Goal: Register for event/course

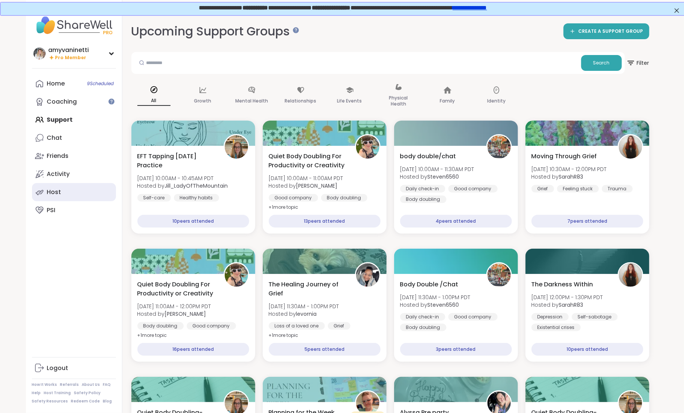
click at [61, 189] on link "Host" at bounding box center [74, 192] width 84 height 18
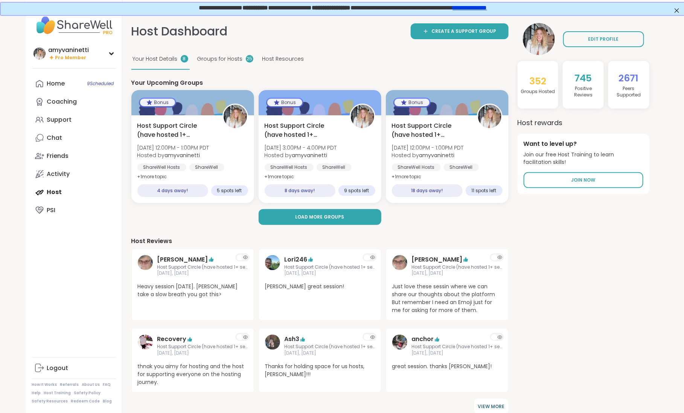
click at [274, 59] on span "Host Resources" at bounding box center [283, 59] width 42 height 8
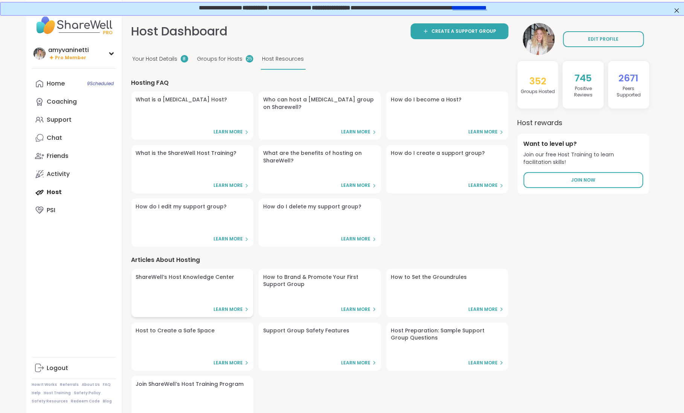
click at [206, 281] on link "ShareWell’s Host Knowledge Center Learn More" at bounding box center [192, 293] width 122 height 48
click at [48, 85] on div "Home 9 Scheduled" at bounding box center [56, 83] width 18 height 8
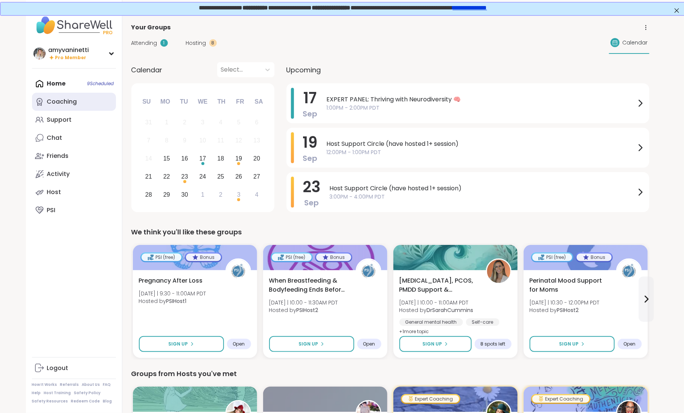
click at [66, 99] on div "Coaching" at bounding box center [62, 102] width 30 height 8
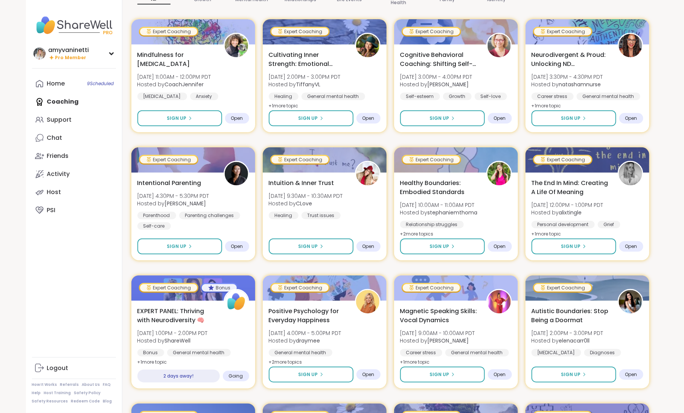
scroll to position [157, 0]
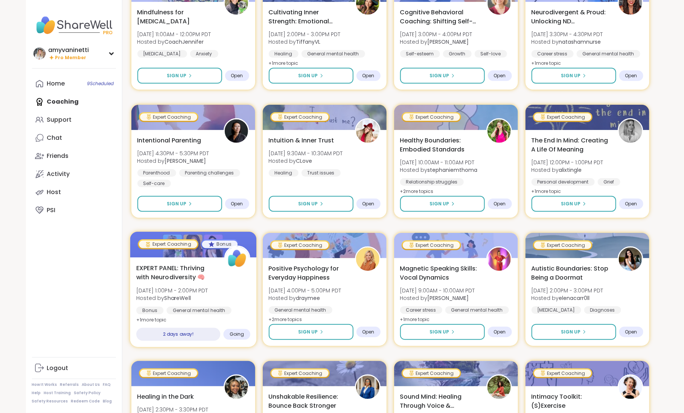
click at [180, 266] on span "EXPERT PANEL: Thriving with Neurodiversity 🧠" at bounding box center [175, 272] width 79 height 18
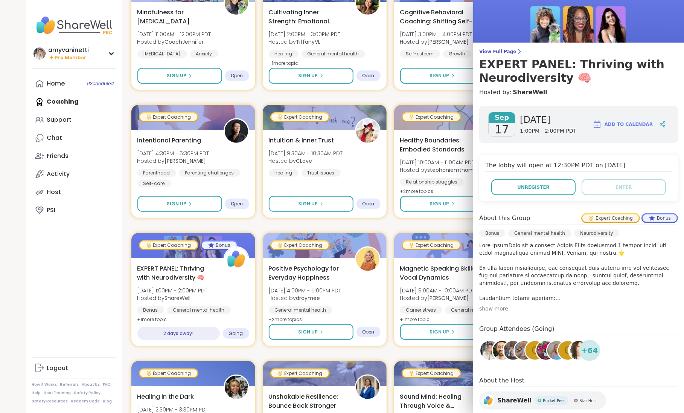
scroll to position [18, 0]
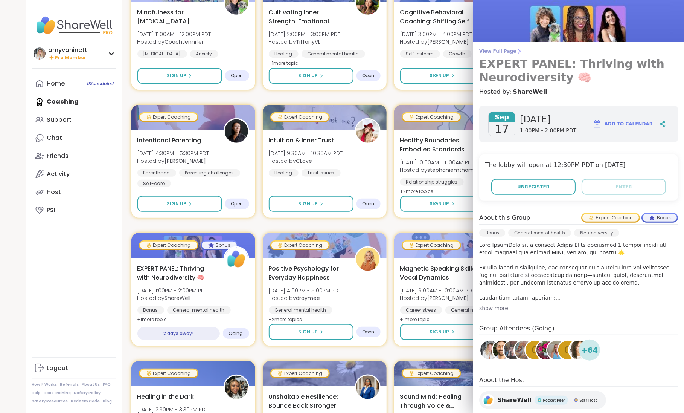
click at [502, 50] on span "View Full Page" at bounding box center [578, 51] width 199 height 6
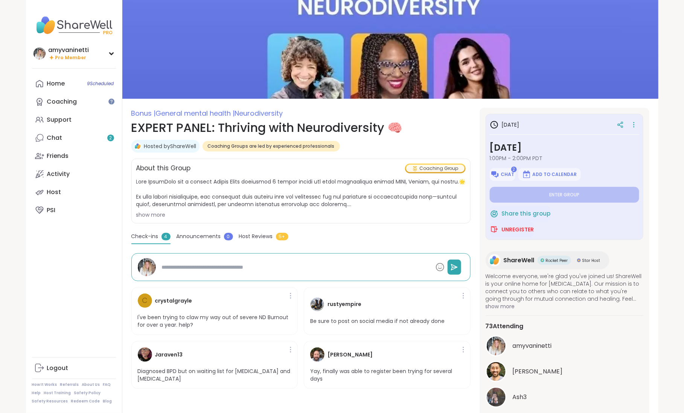
type textarea "*"
